Goal: Task Accomplishment & Management: Manage account settings

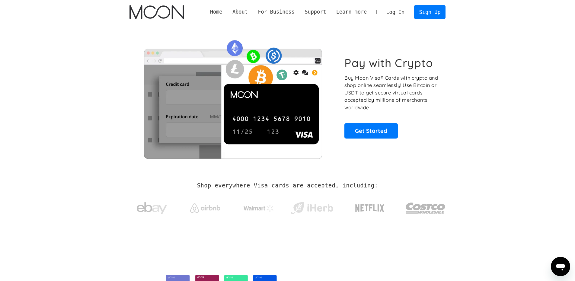
click at [394, 12] on link "Log In" at bounding box center [395, 11] width 28 height 13
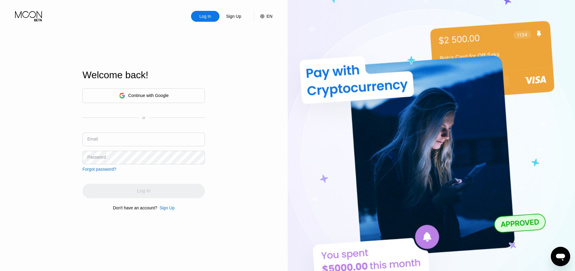
click at [115, 139] on input "text" at bounding box center [143, 140] width 123 height 14
type input "[EMAIL_ADDRESS][DOMAIN_NAME]"
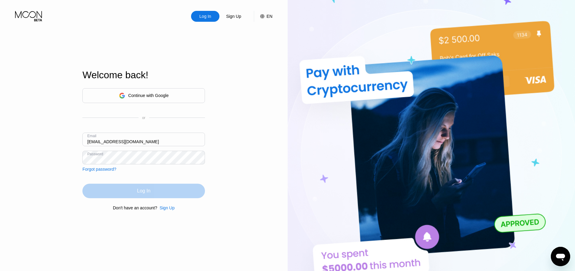
click at [148, 195] on div "Log In" at bounding box center [143, 191] width 123 height 14
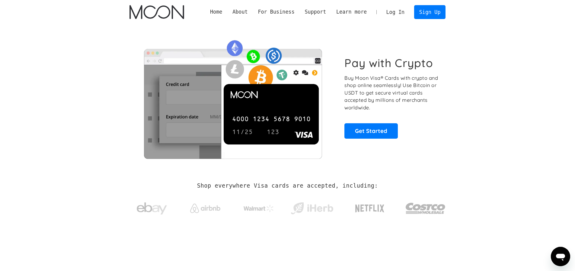
click at [390, 14] on link "Log In" at bounding box center [395, 11] width 28 height 13
